Goal: Task Accomplishment & Management: Manage account settings

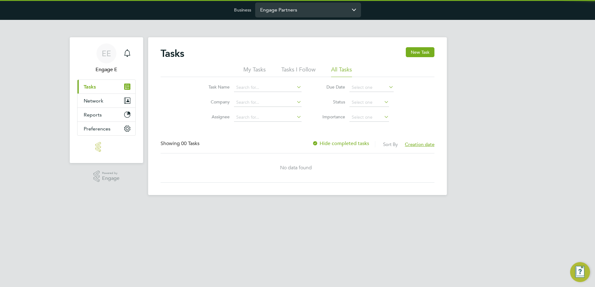
click at [281, 14] on input "Engage Partners" at bounding box center [308, 9] width 106 height 15
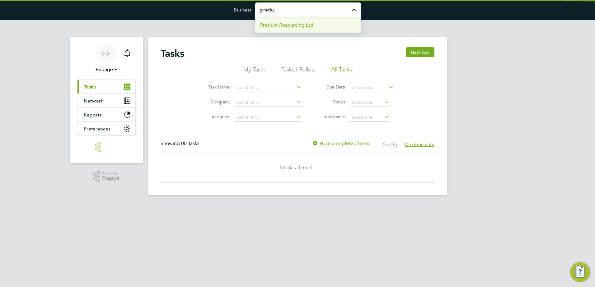
click at [272, 21] on li "Pretium Resourcing Ltd" at bounding box center [308, 24] width 106 height 15
type input "Pretium Resourcing Ltd"
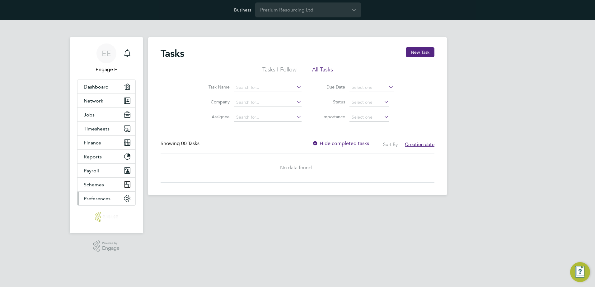
click at [117, 197] on button "Preferences" at bounding box center [106, 199] width 58 height 14
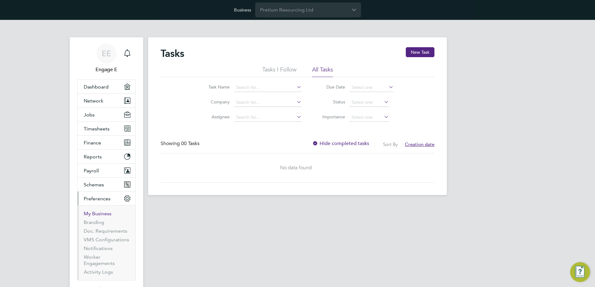
click at [104, 215] on link "My Business" at bounding box center [98, 214] width 28 height 6
